Goal: Find specific page/section: Find specific page/section

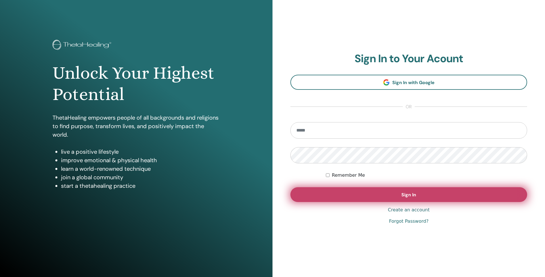
type input "**********"
click at [387, 197] on button "Sign In" at bounding box center [408, 194] width 237 height 15
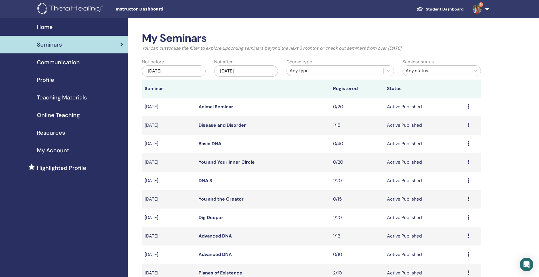
click at [445, 7] on link "Student Dashboard" at bounding box center [440, 9] width 56 height 10
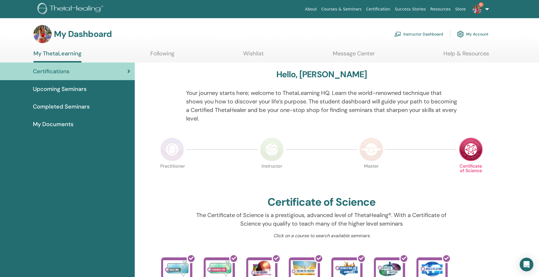
click at [364, 9] on link "Courses & Seminars" at bounding box center [341, 9] width 45 height 10
